Goal: Task Accomplishment & Management: Use online tool/utility

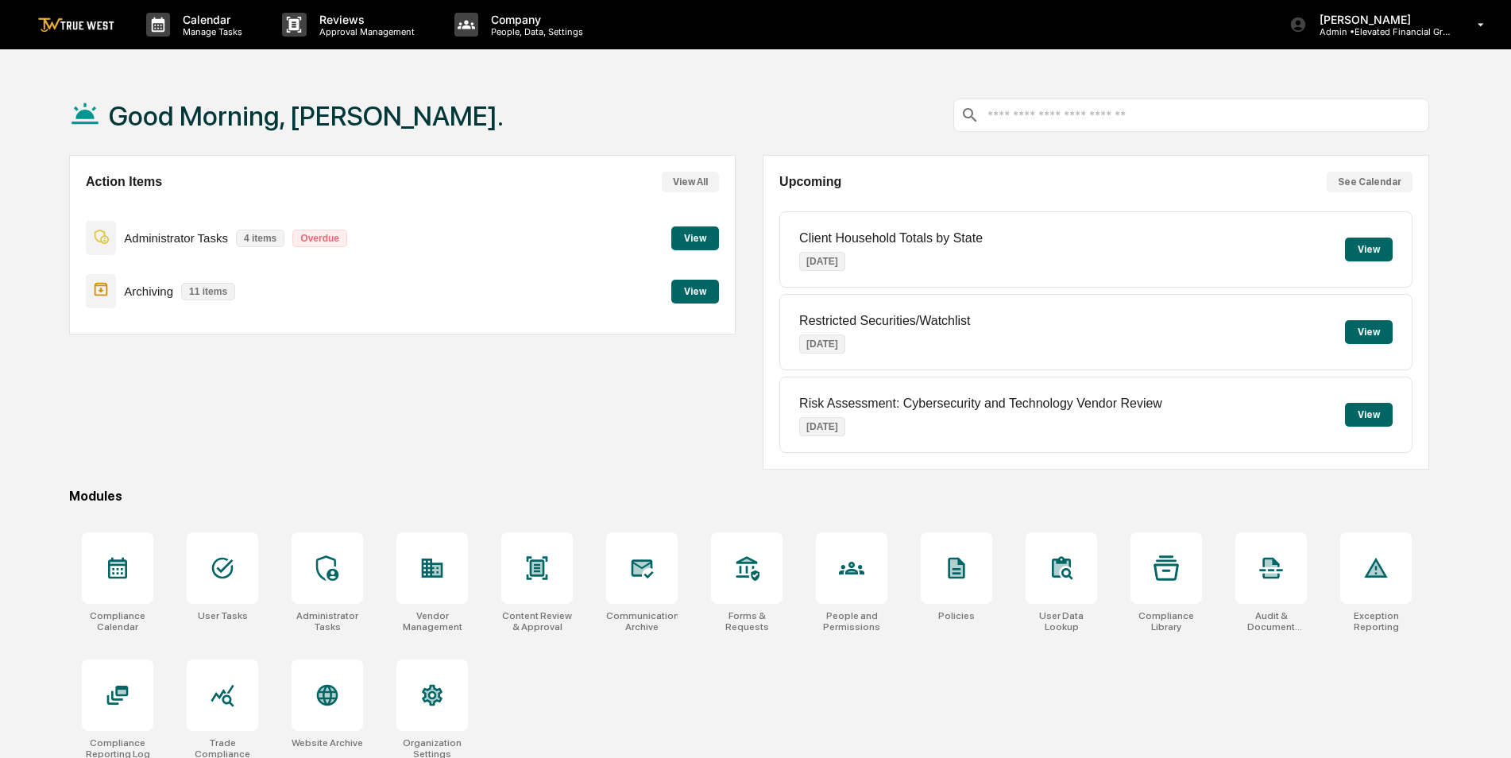
click at [703, 292] on button "View" at bounding box center [696, 292] width 48 height 24
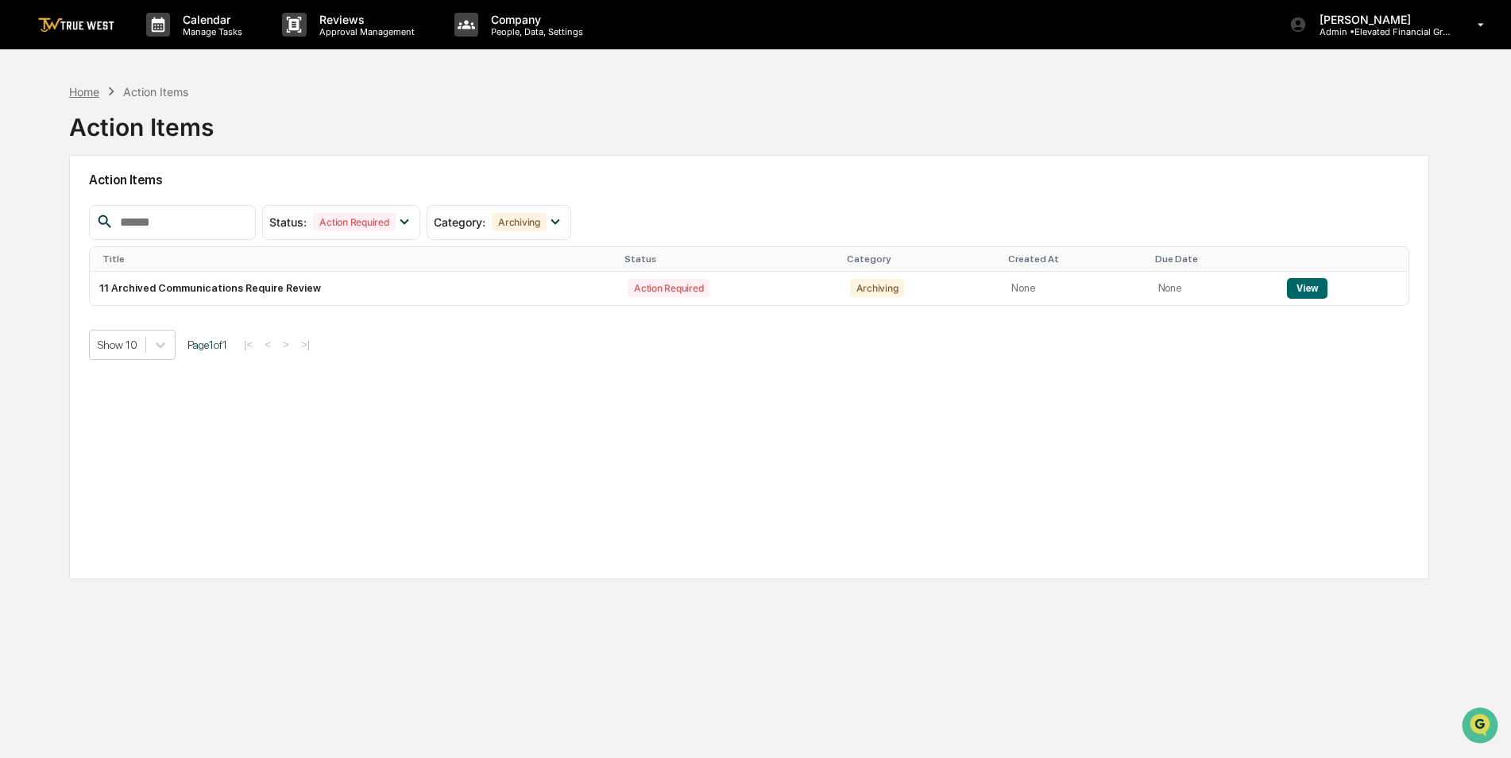
click at [87, 93] on div "Home" at bounding box center [84, 92] width 30 height 14
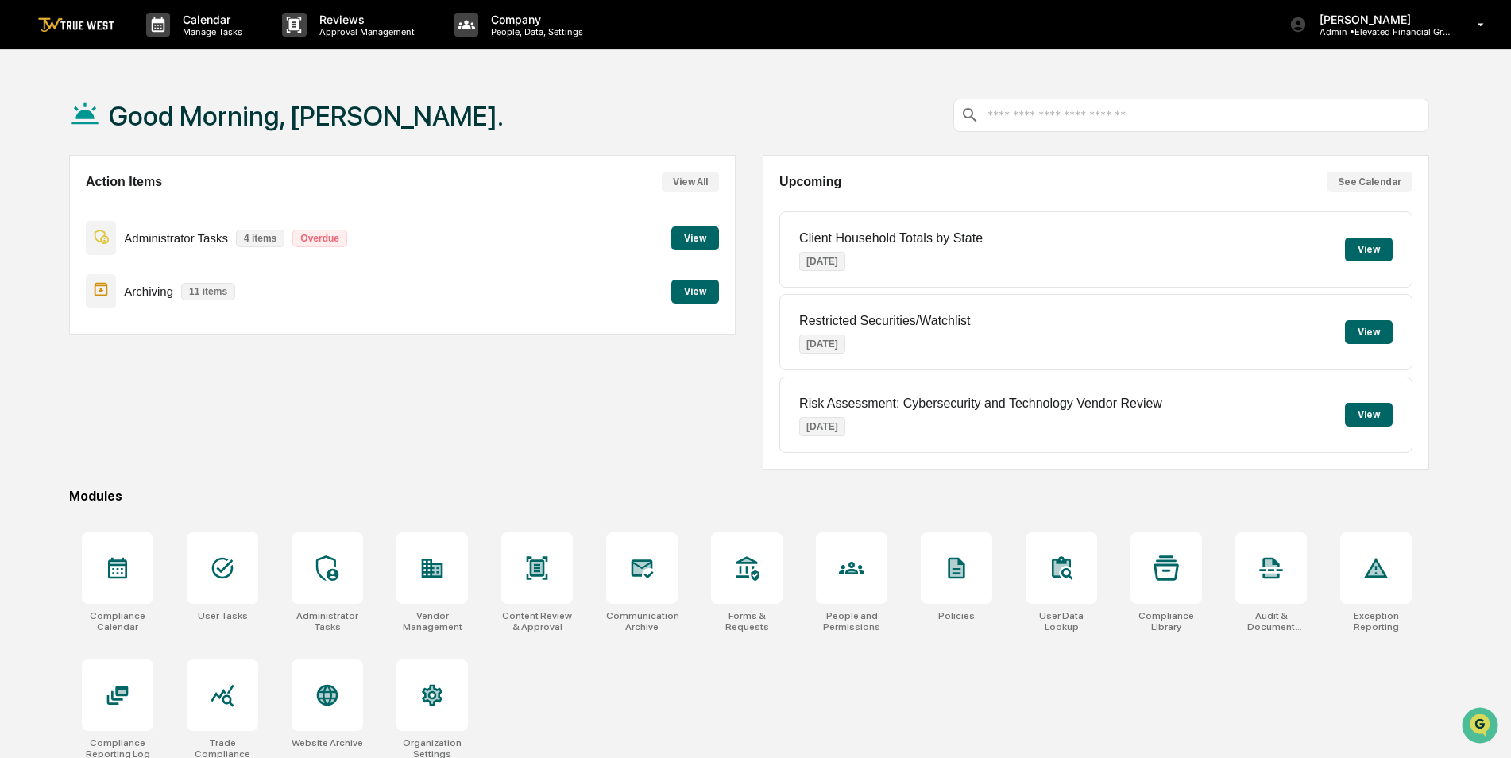
click at [697, 239] on button "View" at bounding box center [696, 238] width 48 height 24
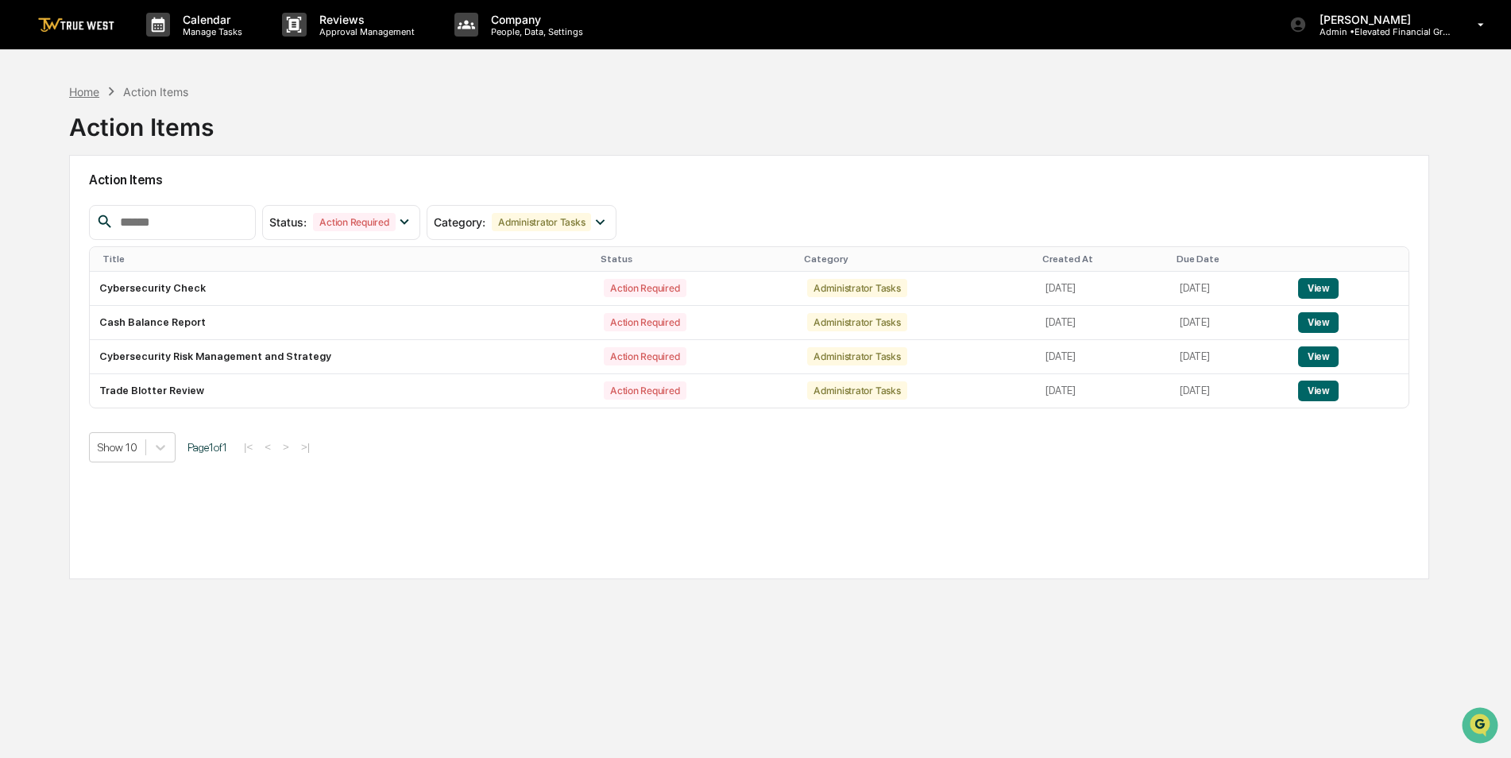
click at [94, 88] on div "Home" at bounding box center [84, 92] width 30 height 14
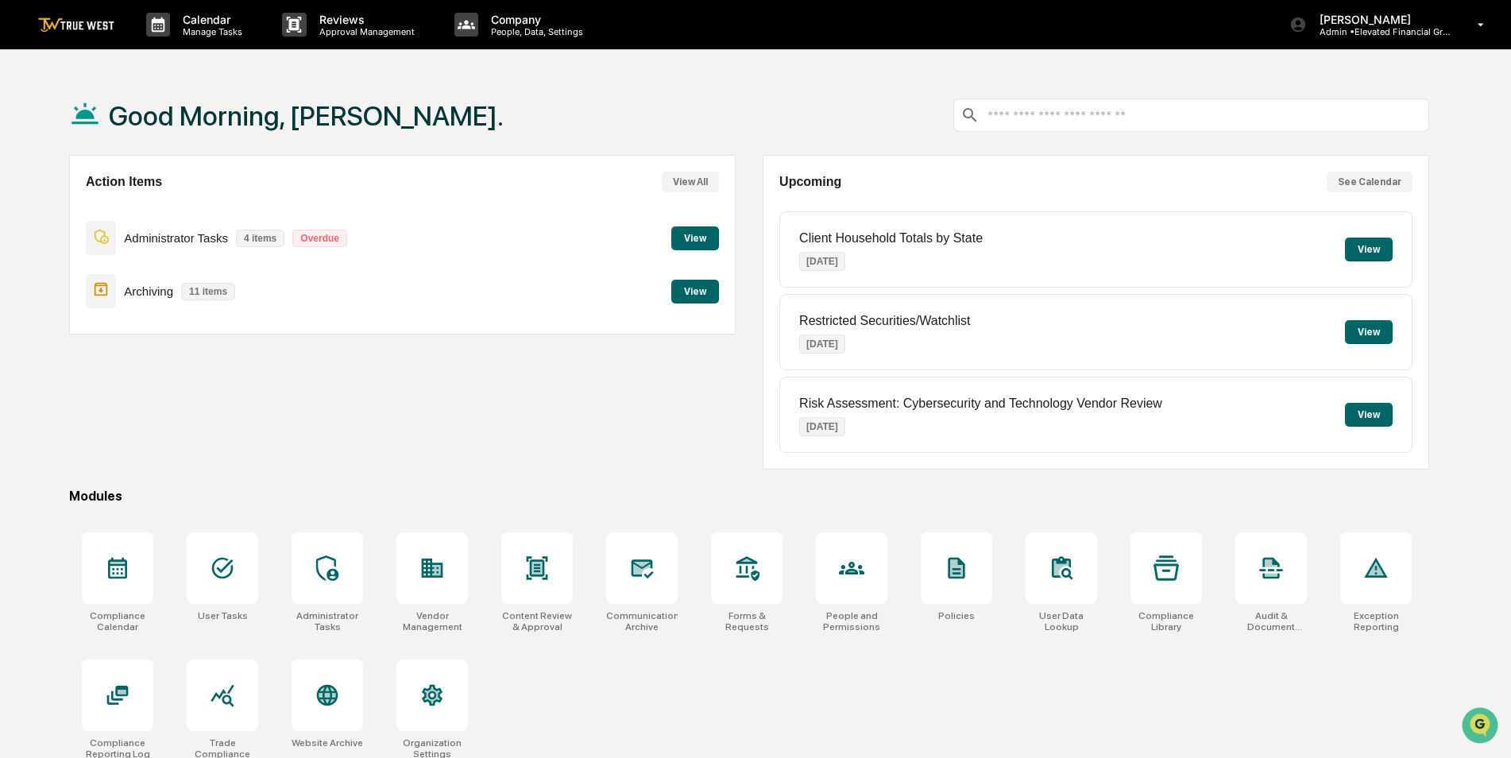
click at [695, 297] on button "View" at bounding box center [696, 292] width 48 height 24
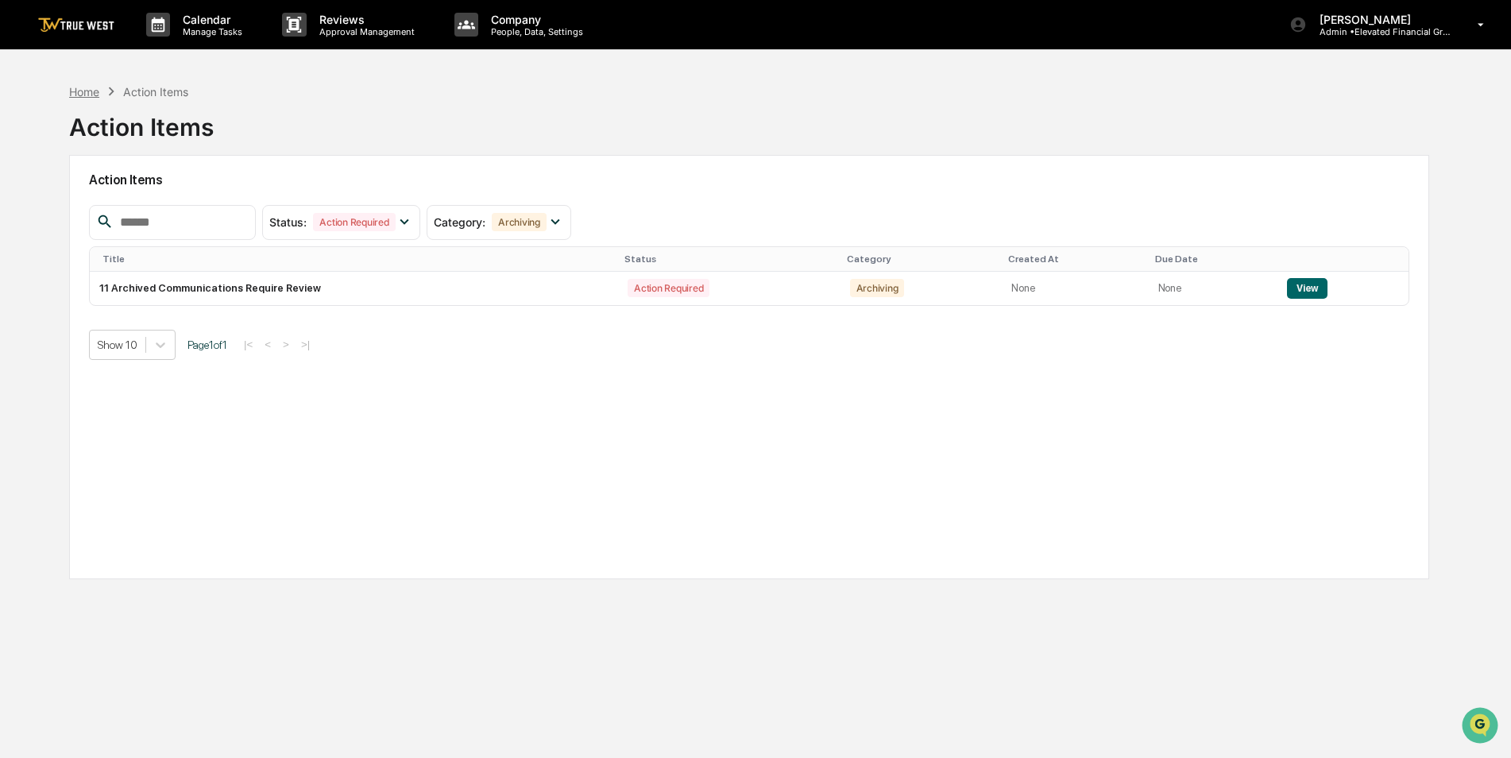
click at [97, 90] on div "Home" at bounding box center [84, 92] width 30 height 14
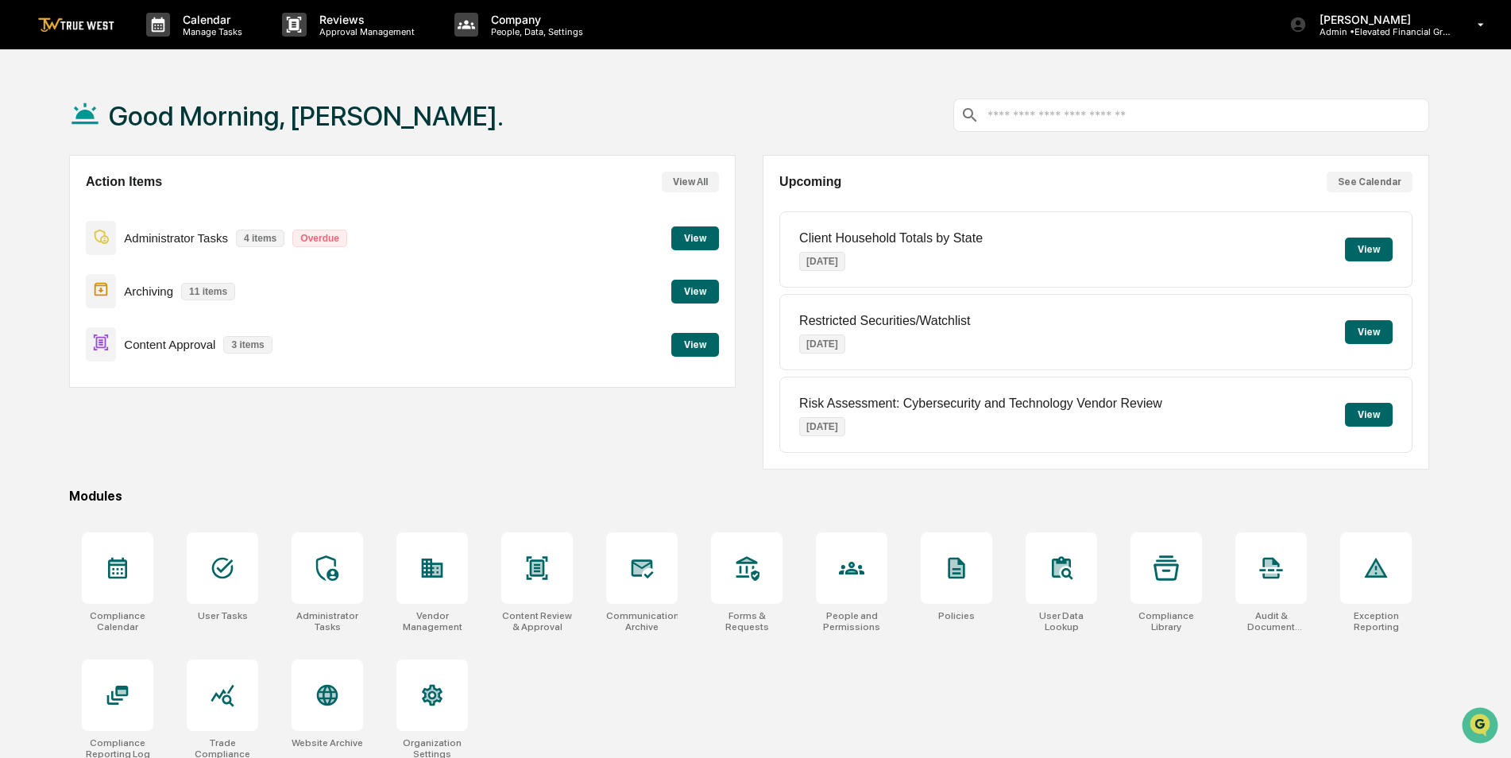
click at [690, 331] on div "Content Approval 3 items View" at bounding box center [402, 344] width 633 height 53
click at [698, 350] on button "View" at bounding box center [696, 345] width 48 height 24
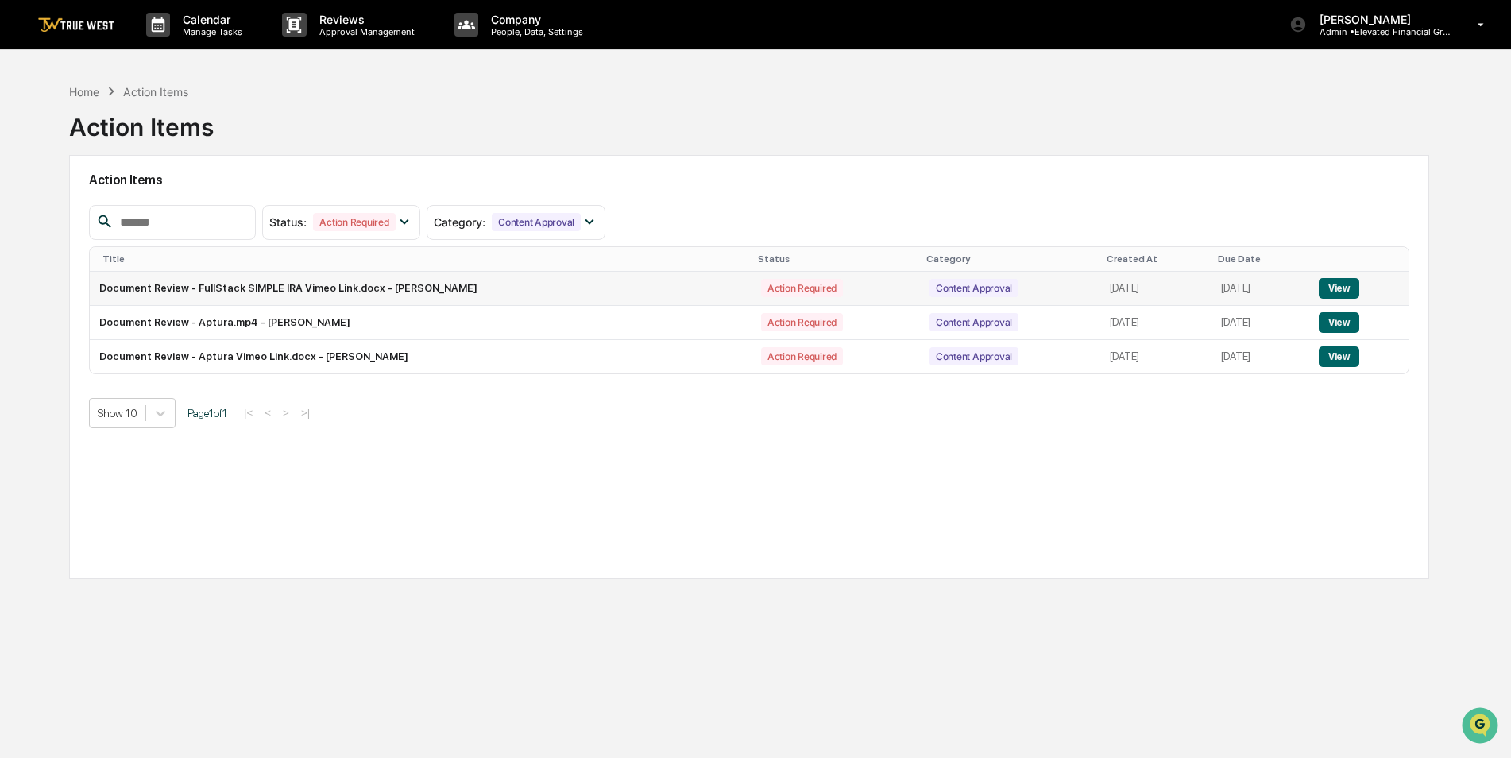
click at [1355, 291] on button "View" at bounding box center [1339, 288] width 41 height 21
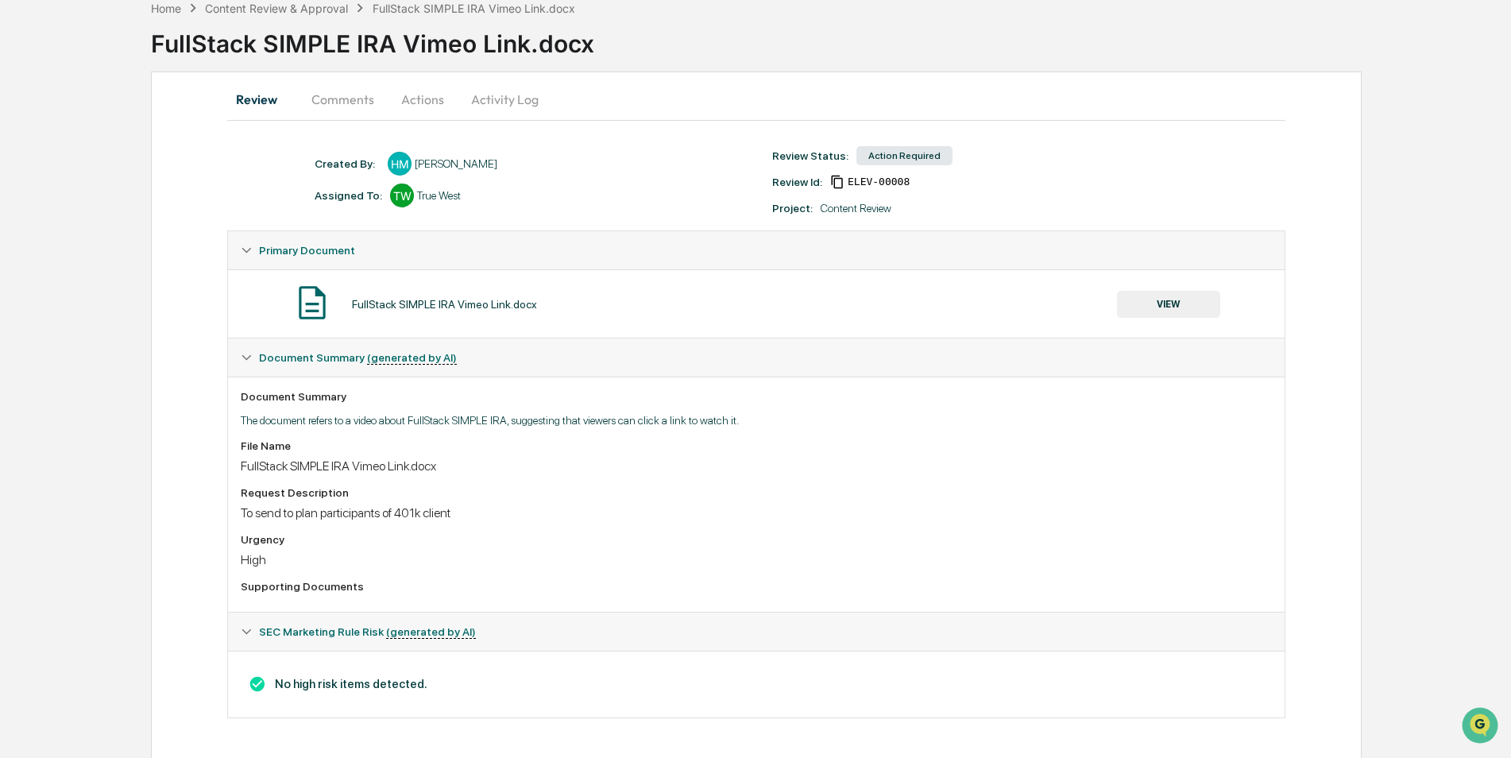
scroll to position [84, 0]
click at [1189, 302] on button "VIEW" at bounding box center [1168, 303] width 103 height 27
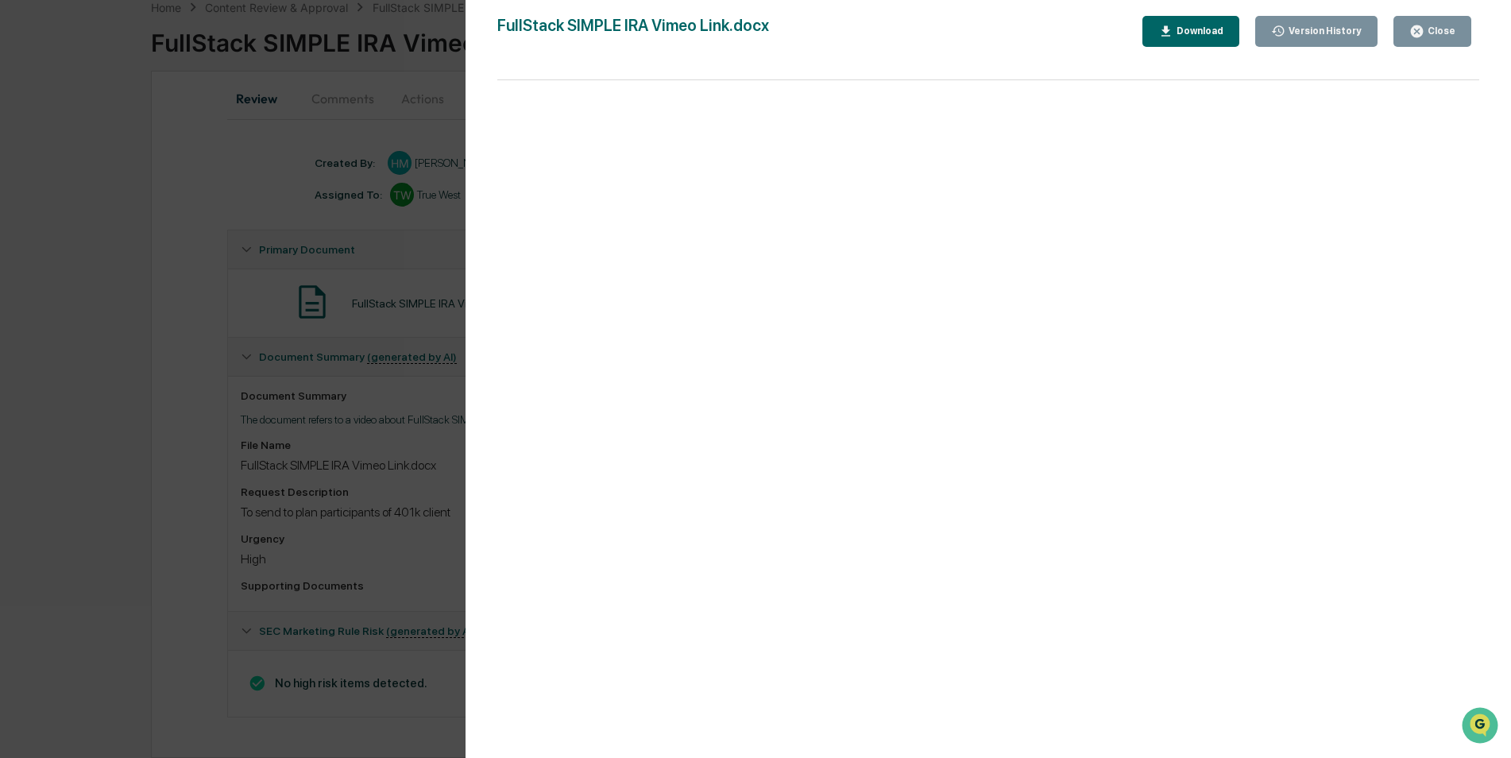
click at [363, 267] on div "Version History 10/10/2025, 03:59 PM Heather Mitchel FullStack SIMPLE IRA Vimeo…" at bounding box center [755, 379] width 1511 height 758
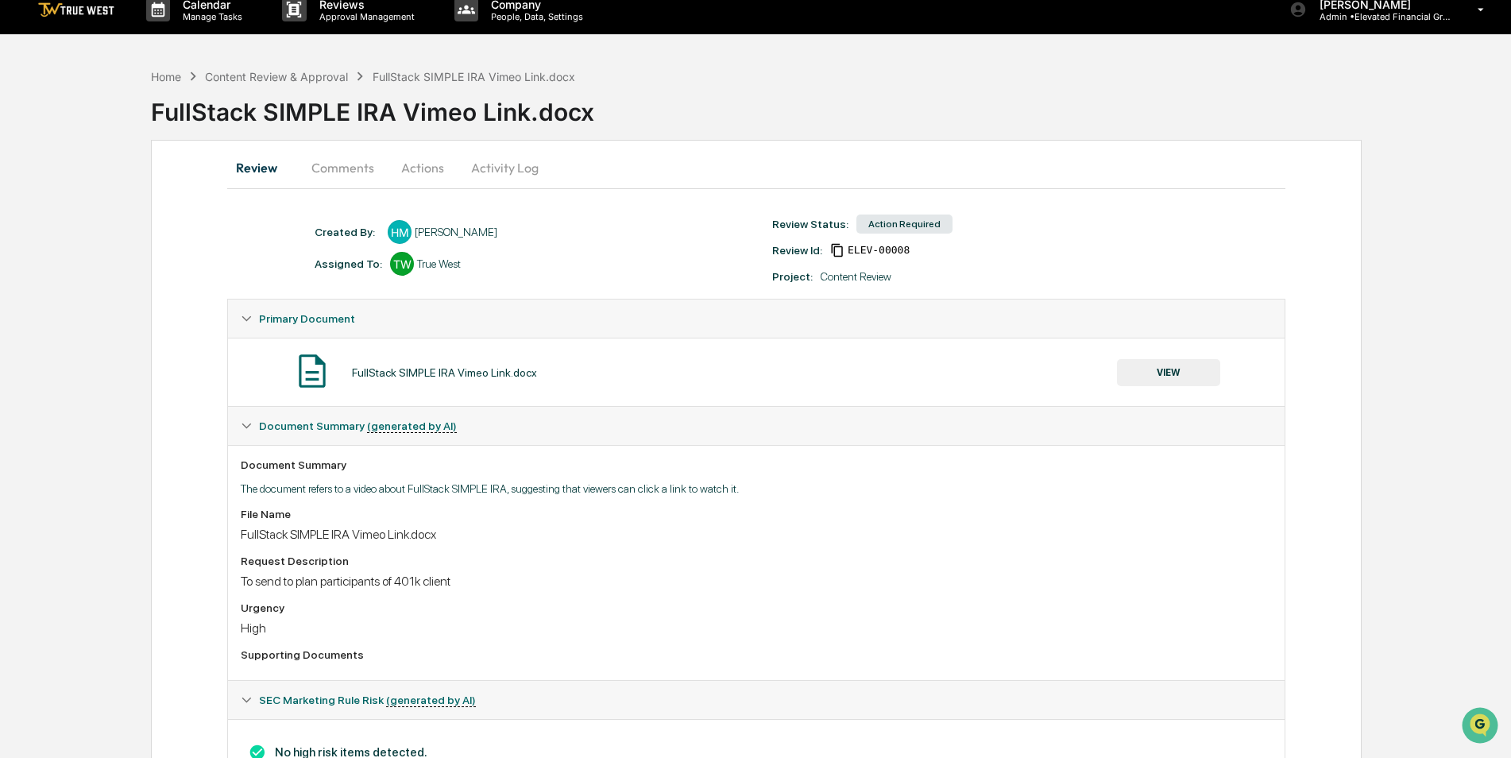
scroll to position [0, 0]
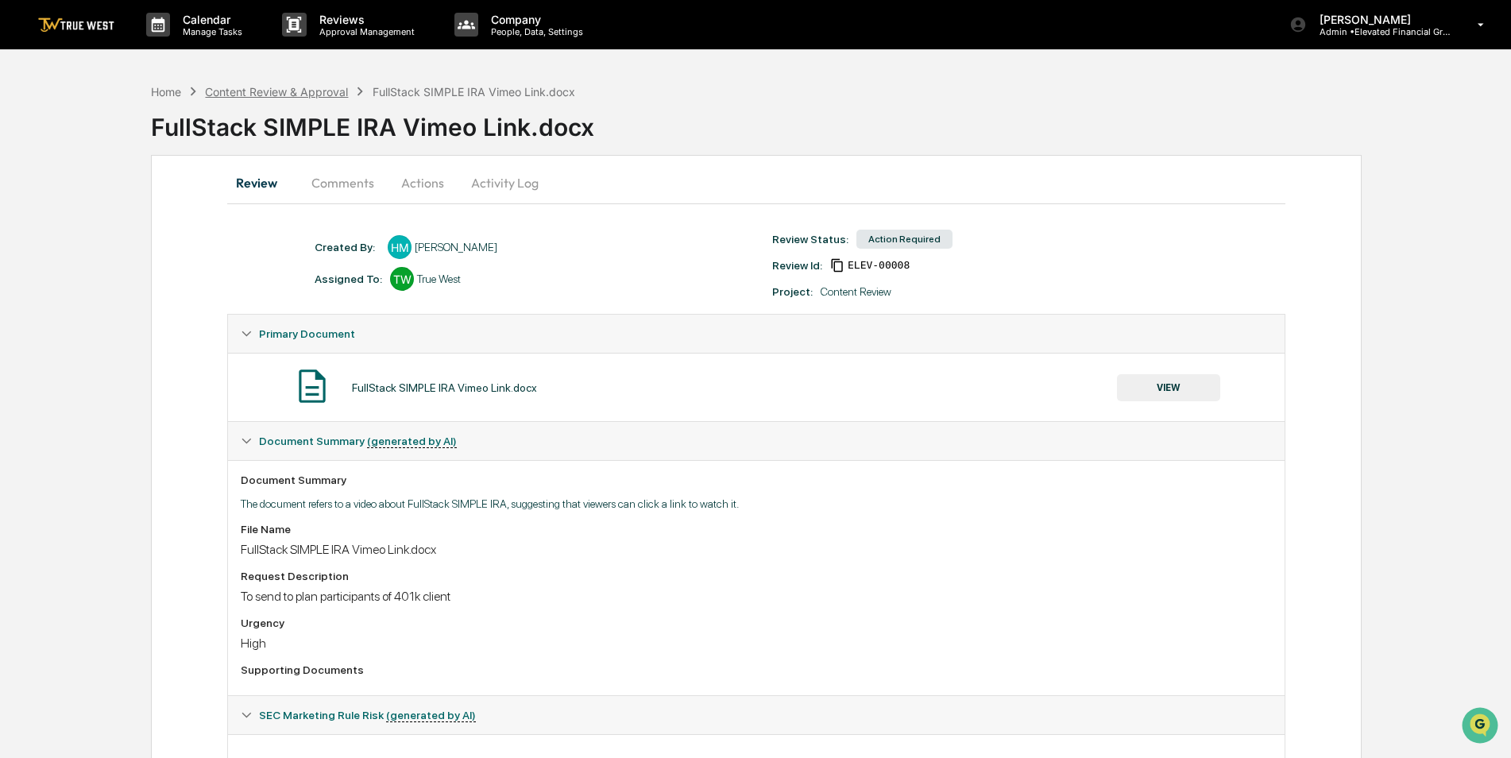
click at [312, 91] on div "Content Review & Approval" at bounding box center [276, 92] width 143 height 14
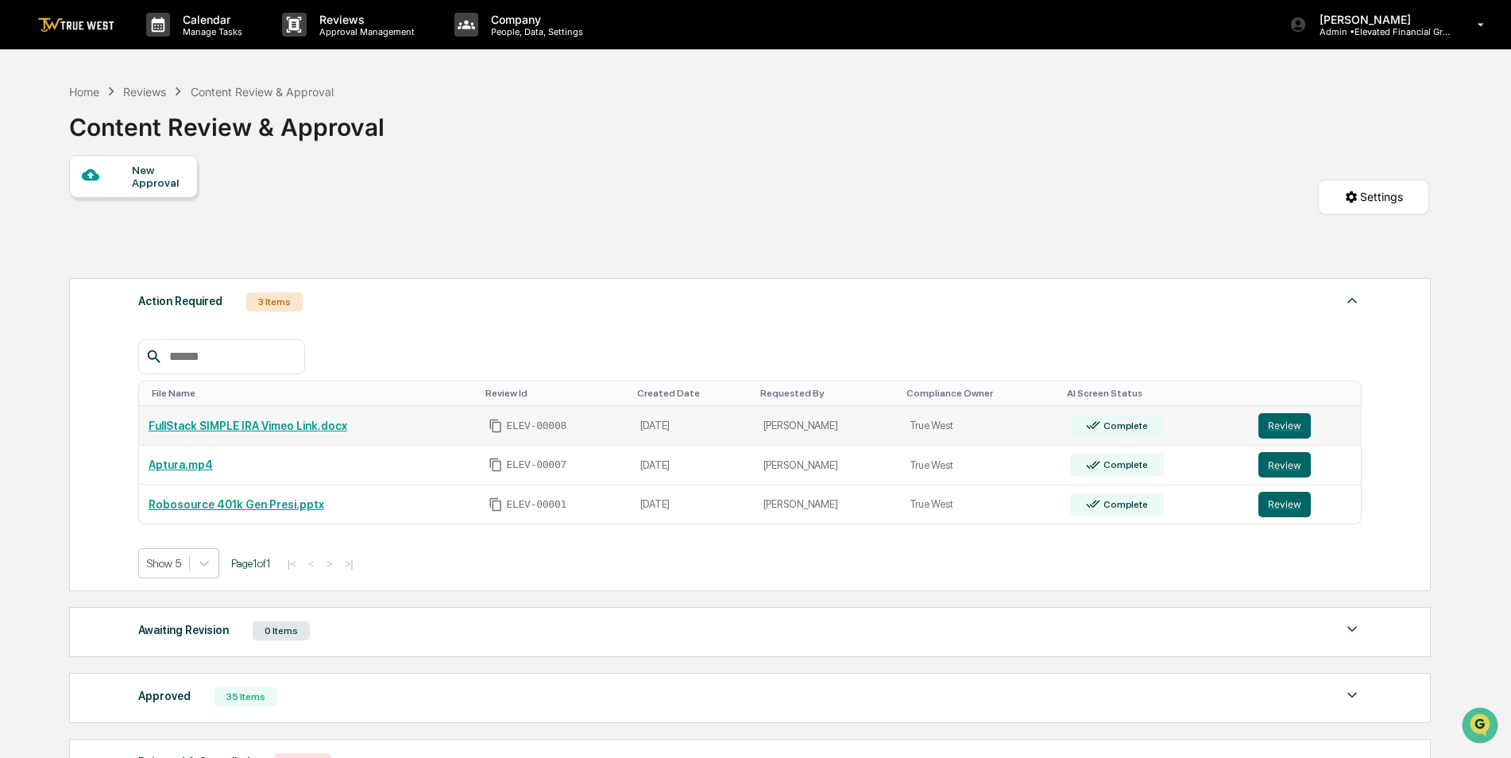
scroll to position [79, 0]
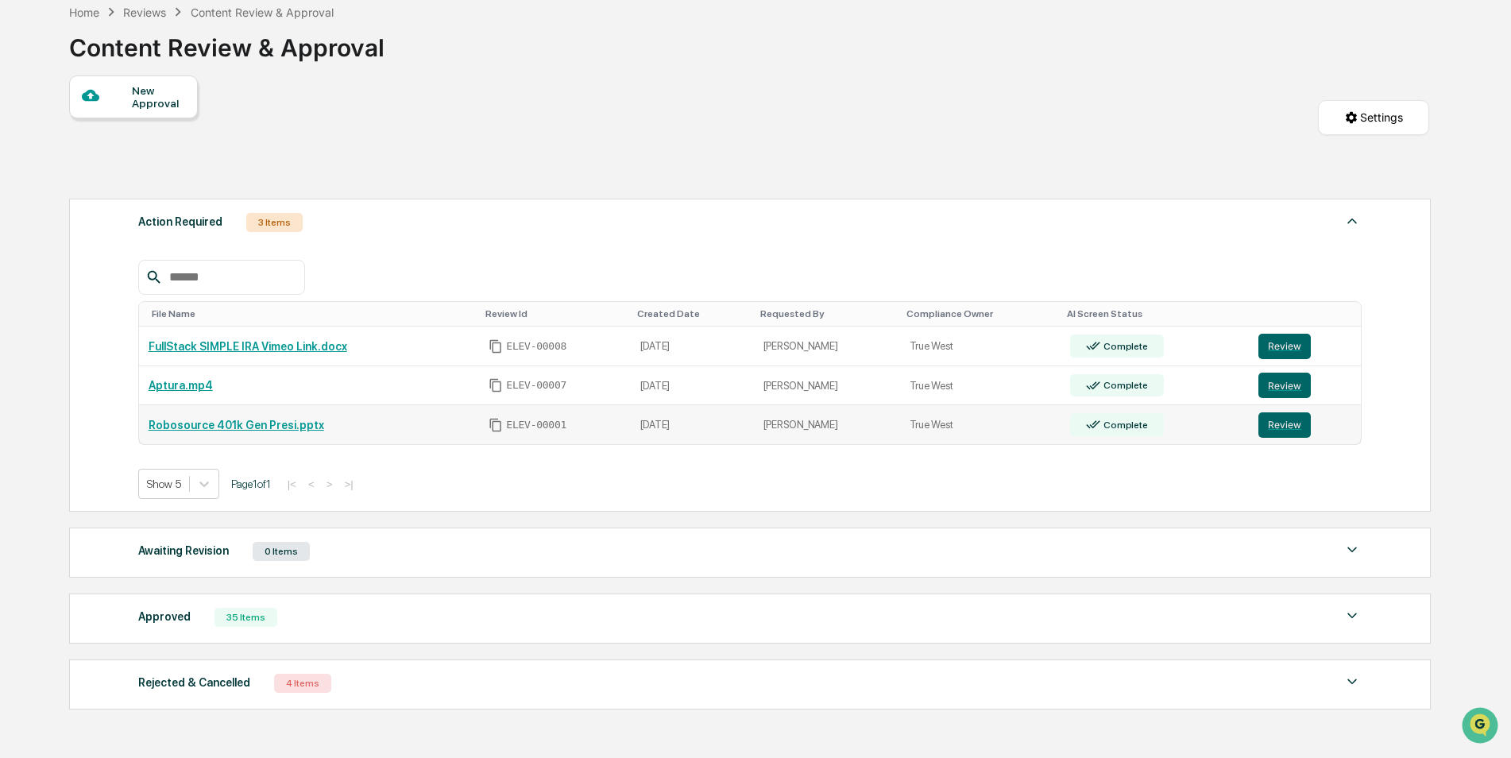
click at [261, 425] on link "Robosource 401k Gen Presi.pptx" at bounding box center [237, 425] width 176 height 13
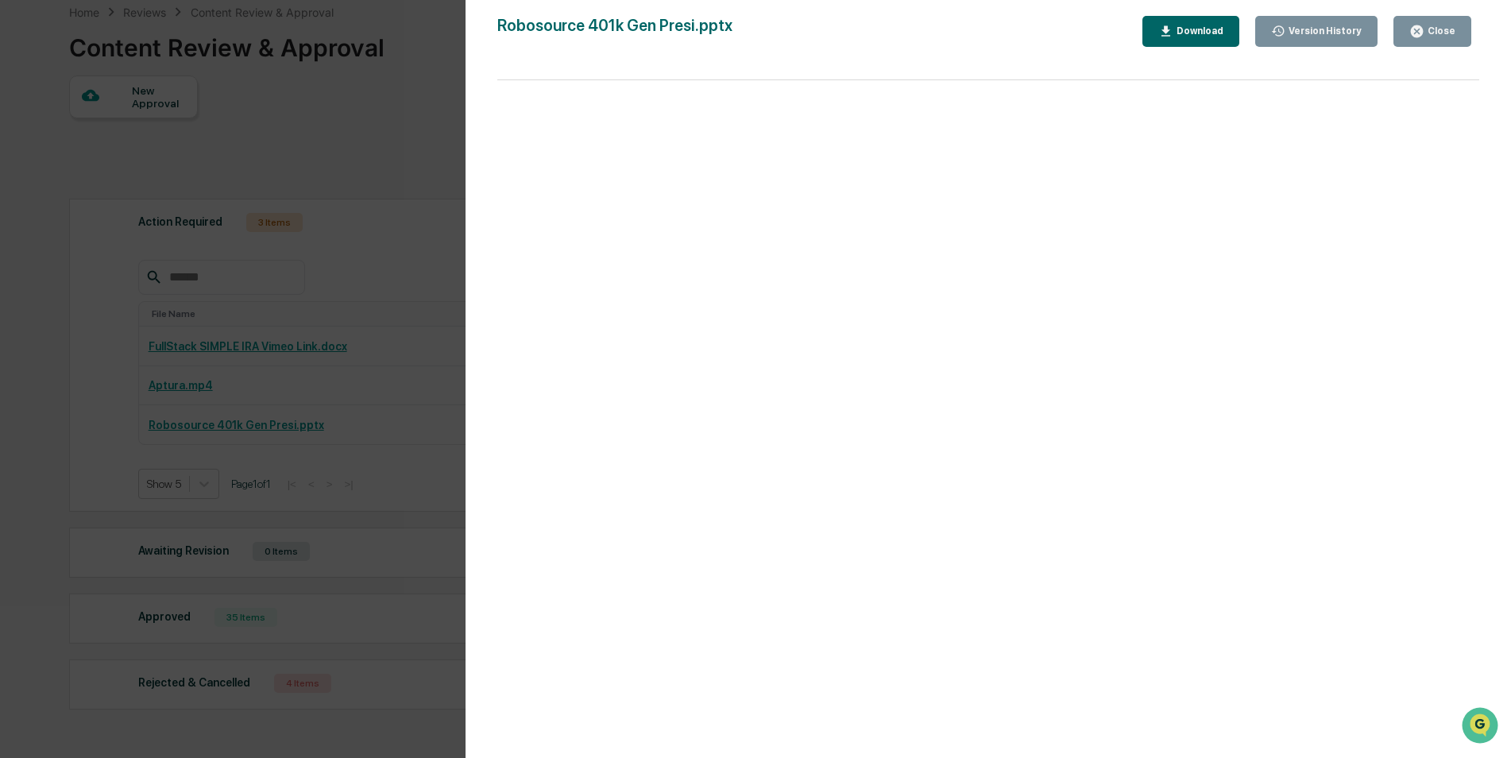
click at [212, 389] on div "Version History 10/06/2025, 08:18 PM Jonathan McCarty 09/15/2025, 05:57 PM Jona…" at bounding box center [755, 379] width 1511 height 758
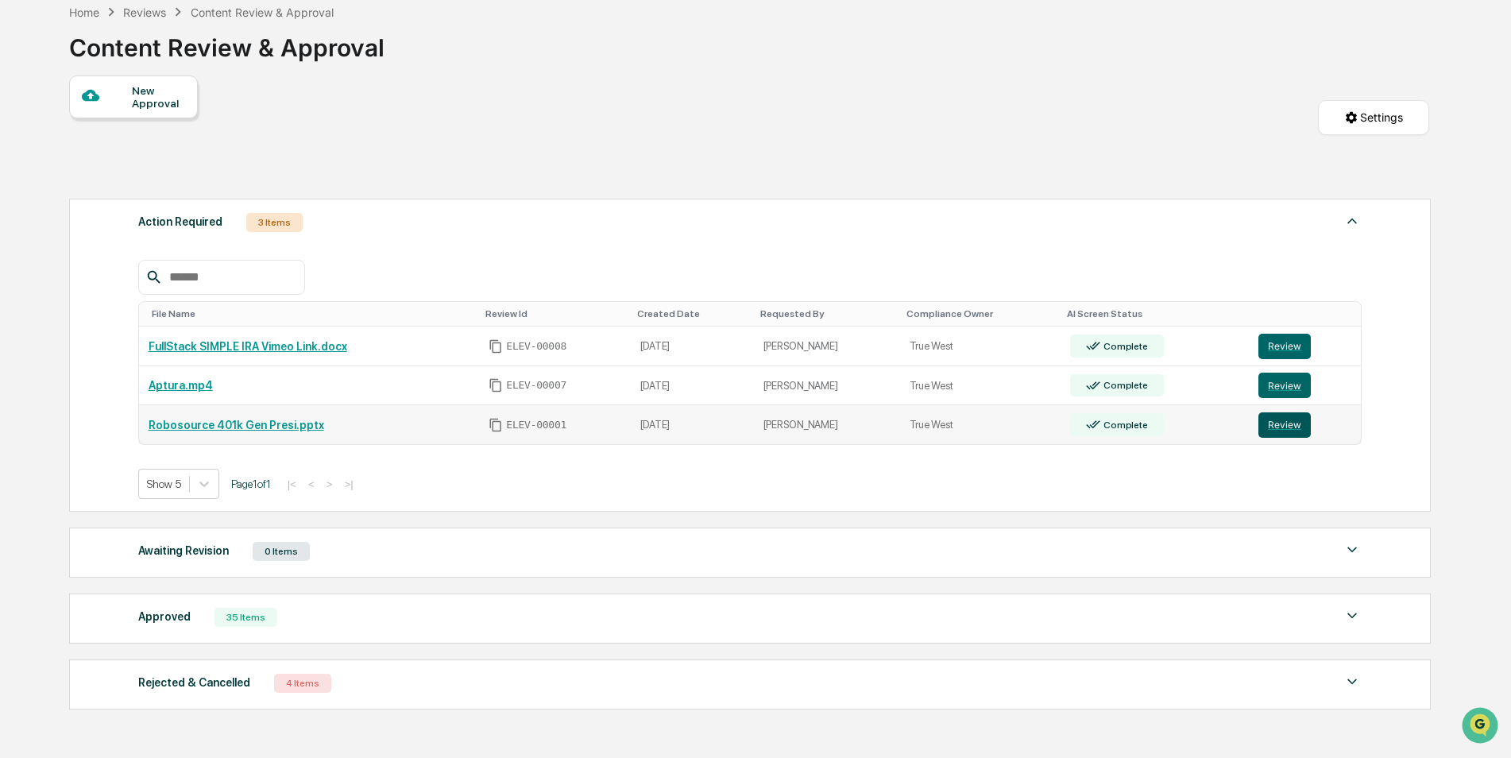
click at [1297, 426] on button "Review" at bounding box center [1285, 424] width 52 height 25
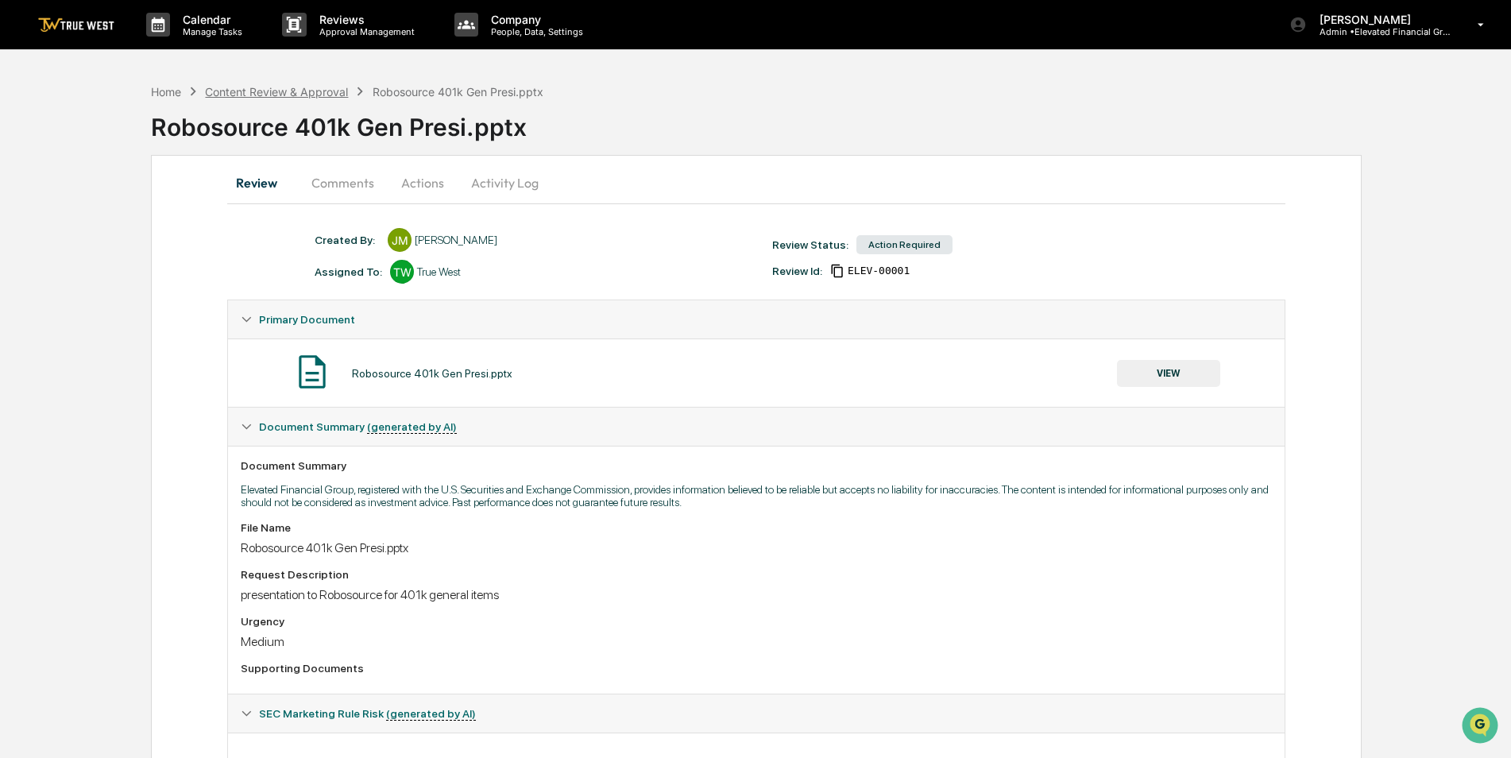
click at [330, 96] on div "Content Review & Approval" at bounding box center [276, 92] width 143 height 14
